Goal: Transaction & Acquisition: Download file/media

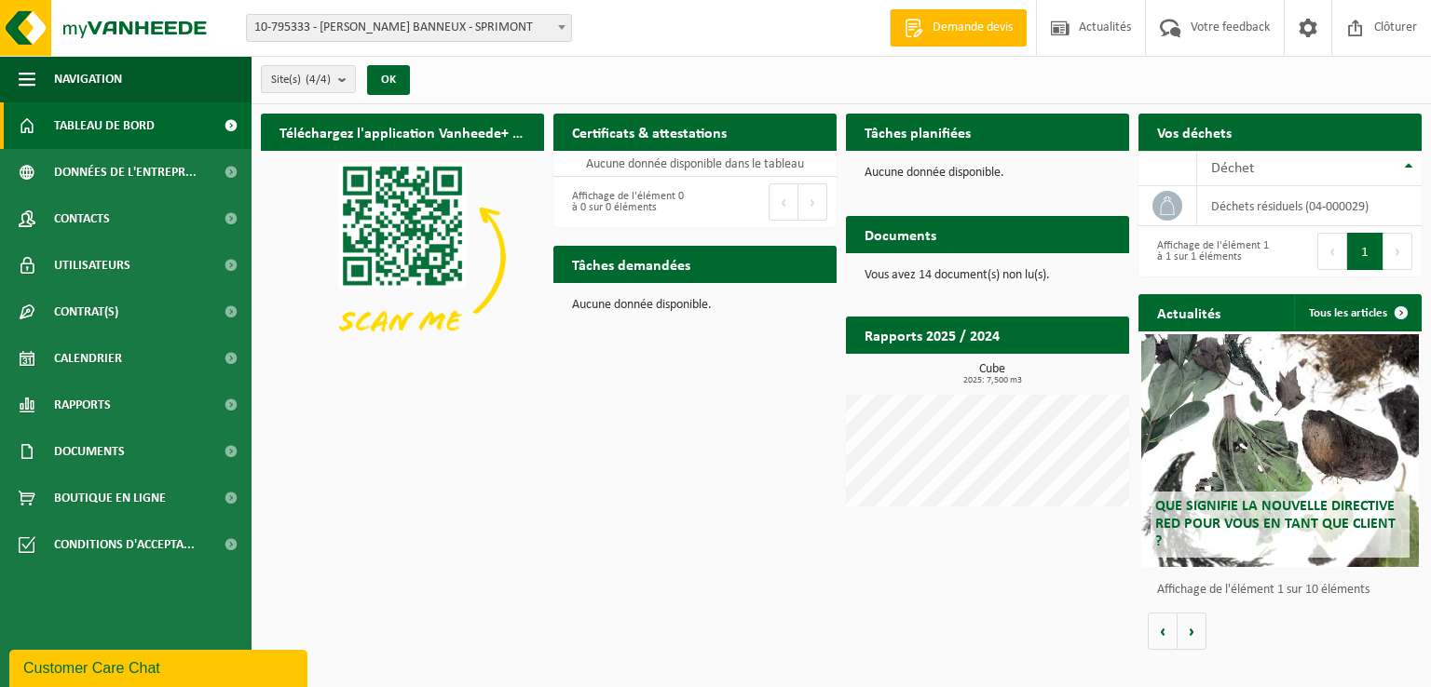
click at [134, 124] on span "Tableau de bord" at bounding box center [104, 125] width 101 height 47
click at [901, 234] on h2 "Documents" at bounding box center [900, 234] width 109 height 36
click at [921, 269] on p "Vous avez 14 document(s) non lu(s)." at bounding box center [987, 275] width 246 height 13
click at [935, 230] on h2 "Documents" at bounding box center [900, 234] width 109 height 36
click at [932, 231] on h2 "Documents" at bounding box center [900, 234] width 109 height 36
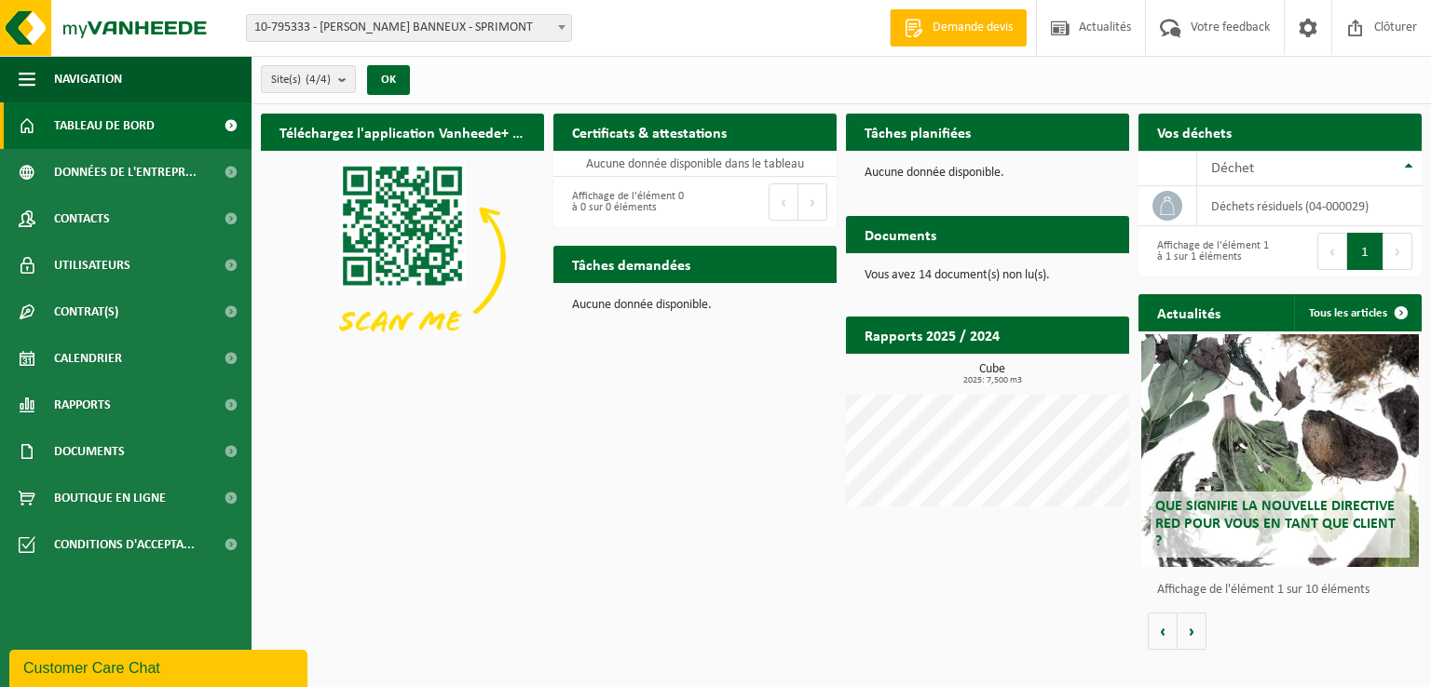
drag, startPoint x: 1059, startPoint y: 258, endPoint x: 1075, endPoint y: 254, distance: 16.3
click at [1064, 258] on div "Vous avez 14 document(s) non lu(s)." at bounding box center [987, 275] width 283 height 45
click at [1100, 244] on div "Documents Consulter vos documents" at bounding box center [987, 234] width 283 height 37
drag, startPoint x: 1107, startPoint y: 233, endPoint x: 1081, endPoint y: 244, distance: 28.4
click at [1088, 242] on div "Documents Consulter vos documents" at bounding box center [987, 234] width 283 height 37
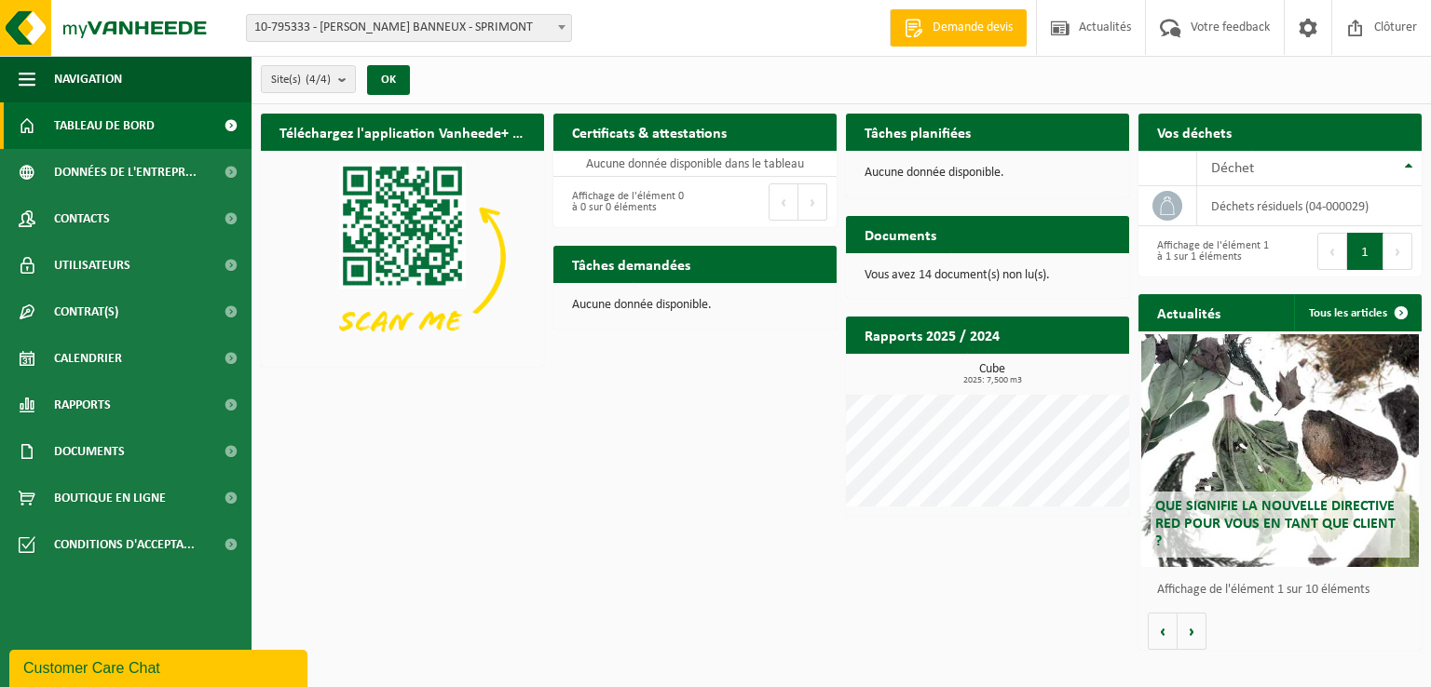
click at [991, 280] on p "Vous avez 14 document(s) non lu(s)." at bounding box center [987, 275] width 246 height 13
drag, startPoint x: 1010, startPoint y: 278, endPoint x: 1096, endPoint y: 340, distance: 106.0
click at [1010, 278] on p "Vous avez 14 document(s) non lu(s)." at bounding box center [987, 275] width 246 height 13
click at [880, 243] on h2 "Documents" at bounding box center [900, 234] width 109 height 36
click at [88, 447] on span "Documents" at bounding box center [89, 452] width 71 height 47
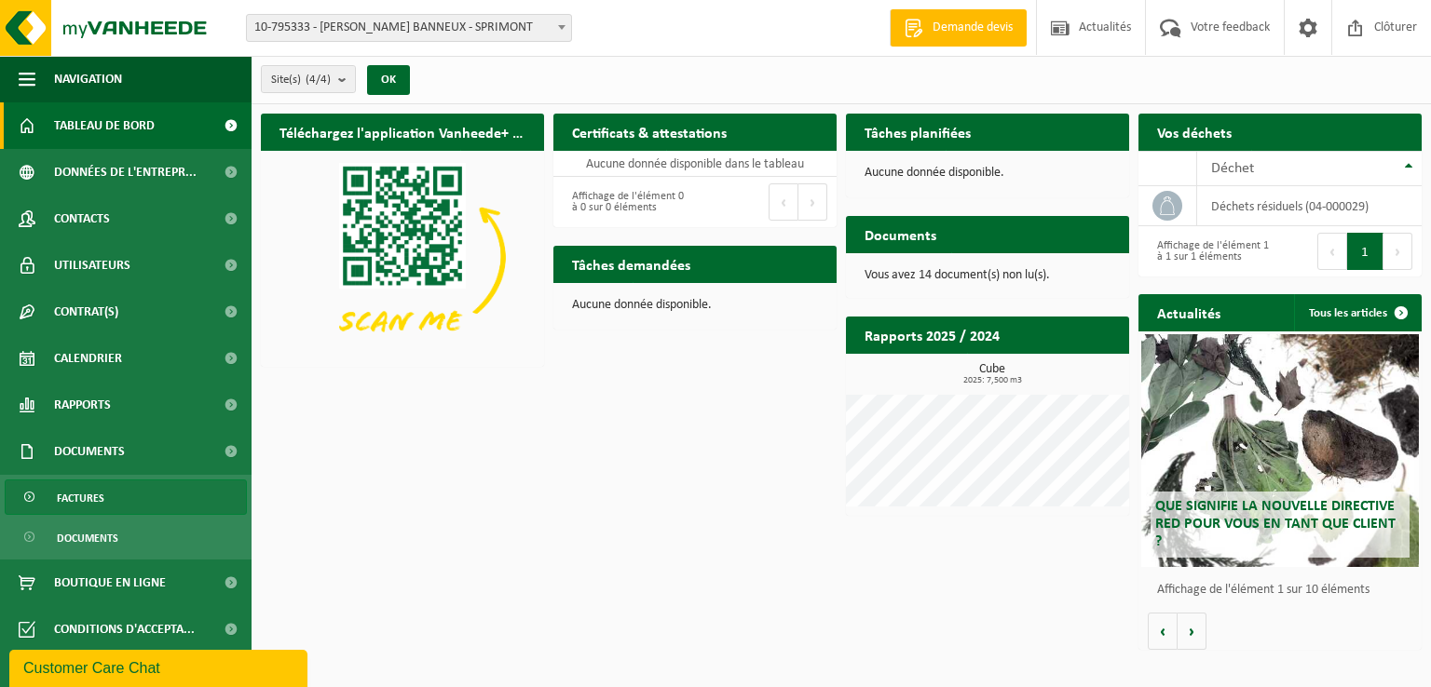
click at [76, 504] on span "Factures" at bounding box center [81, 498] width 48 height 35
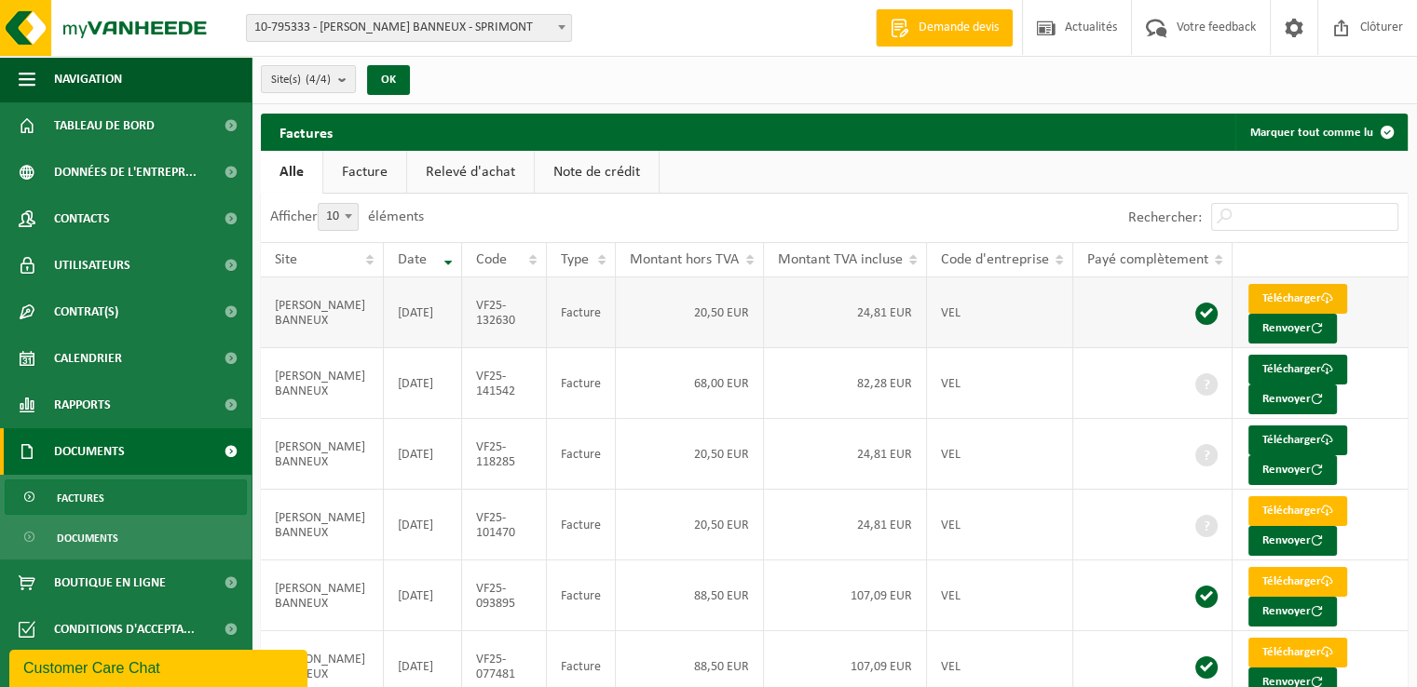
click at [1293, 297] on link "Télécharger" at bounding box center [1297, 299] width 99 height 30
